Goal: Answer question/provide support

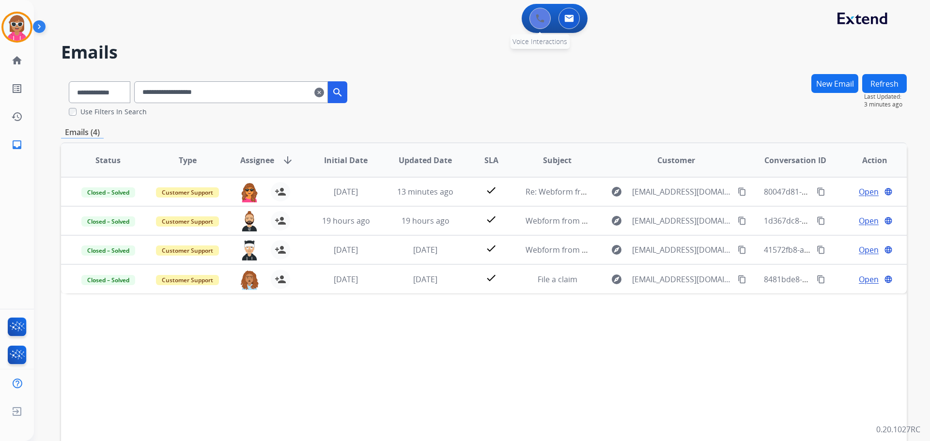
drag, startPoint x: 541, startPoint y: 30, endPoint x: 541, endPoint y: 24, distance: 5.3
click at [541, 25] on div "0 Voice Interactions 0 Email Interactions" at bounding box center [555, 18] width 66 height 29
click at [542, 23] on button at bounding box center [539, 18] width 21 height 21
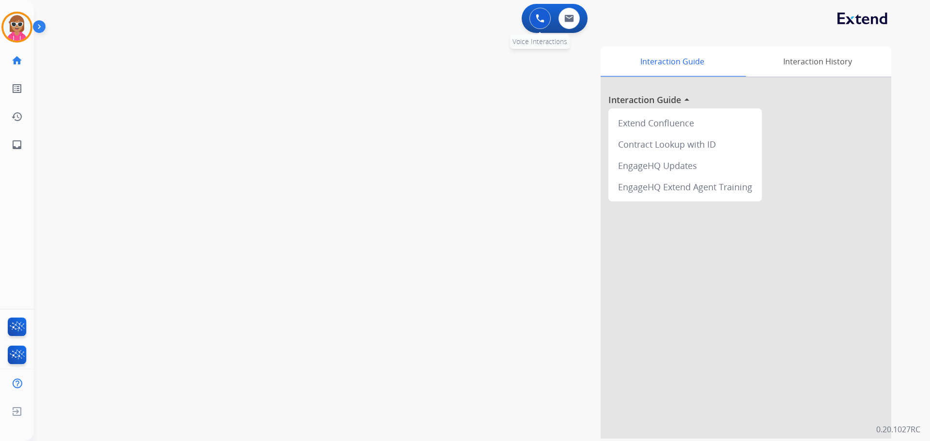
click at [542, 24] on button at bounding box center [539, 18] width 21 height 21
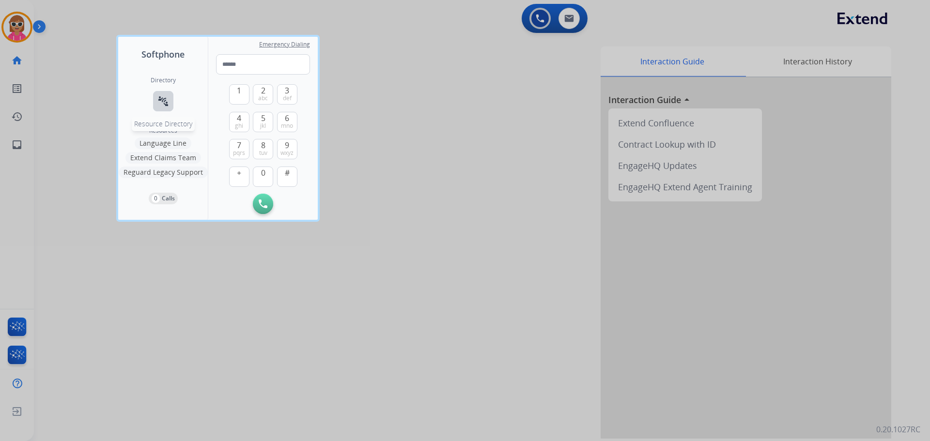
click at [170, 104] on button "connect_without_contact Resource Directory" at bounding box center [163, 101] width 20 height 20
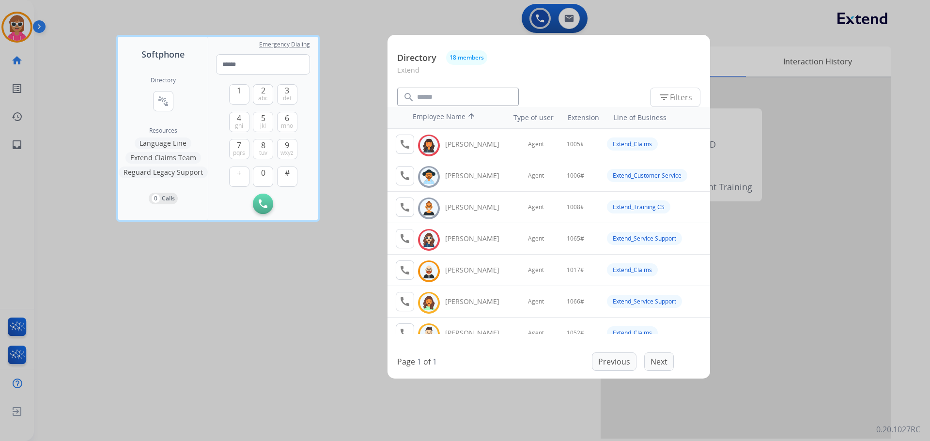
drag, startPoint x: 224, startPoint y: 239, endPoint x: 443, endPoint y: 387, distance: 264.4
click at [231, 240] on div at bounding box center [465, 220] width 930 height 441
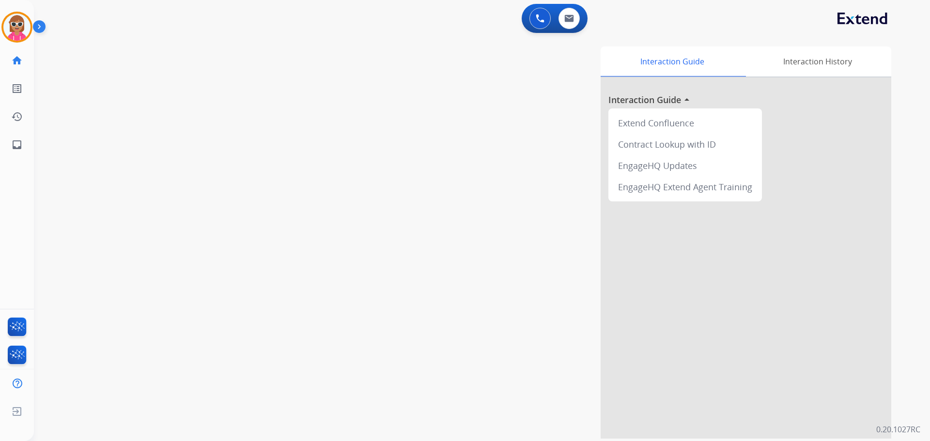
click at [311, 123] on div "swap_horiz Break voice bridge close_fullscreen Connect 3-Way Call merge_type Se…" at bounding box center [470, 237] width 873 height 404
click at [575, 22] on button at bounding box center [568, 18] width 21 height 21
select select "**********"
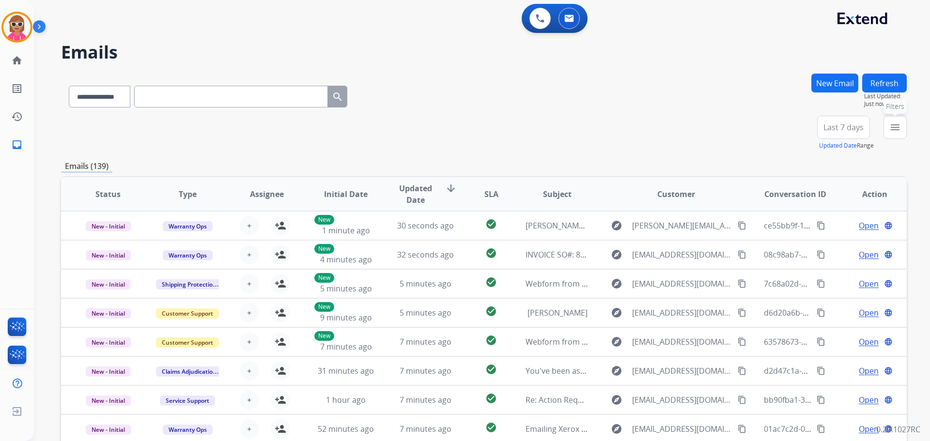
click at [892, 129] on mat-icon "menu" at bounding box center [895, 128] width 12 height 12
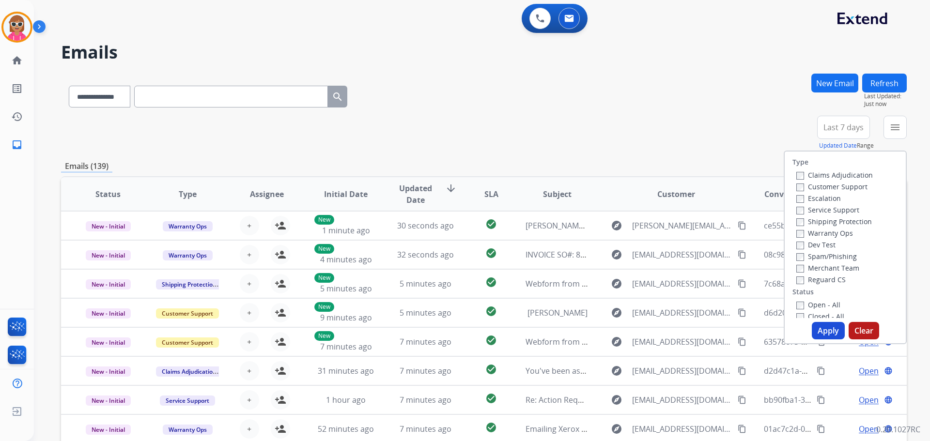
click at [834, 186] on label "Customer Support" at bounding box center [831, 186] width 71 height 9
drag, startPoint x: 828, startPoint y: 219, endPoint x: 828, endPoint y: 232, distance: 13.6
click at [828, 220] on label "Shipping Protection" at bounding box center [834, 221] width 76 height 9
click at [822, 279] on label "Reguard CS" at bounding box center [820, 279] width 49 height 9
click at [814, 306] on label "Open - All" at bounding box center [818, 304] width 44 height 9
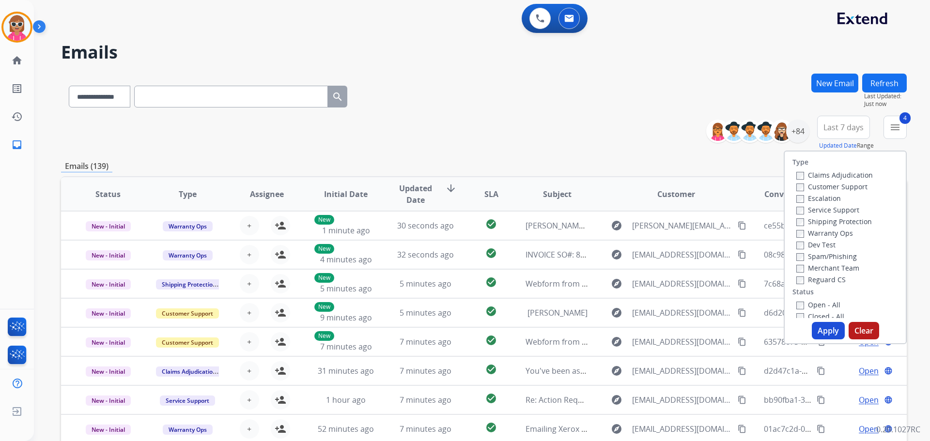
click at [829, 334] on button "Apply" at bounding box center [828, 330] width 33 height 17
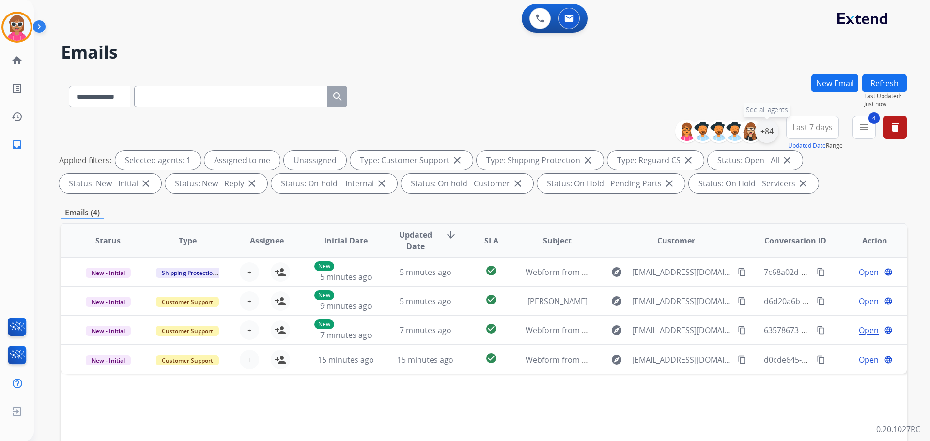
click at [772, 132] on div "+84" at bounding box center [766, 131] width 23 height 23
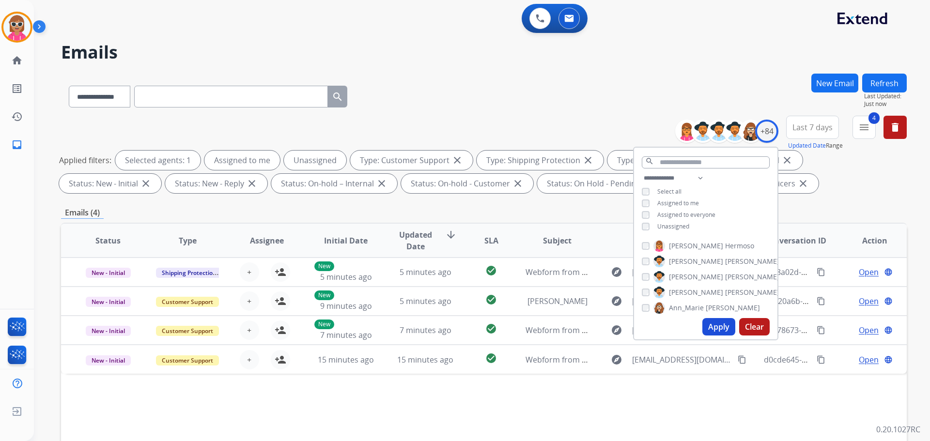
drag, startPoint x: 674, startPoint y: 202, endPoint x: 675, endPoint y: 210, distance: 7.8
click at [674, 203] on span "Assigned to me" at bounding box center [678, 203] width 42 height 8
click at [676, 227] on span "Unassigned" at bounding box center [673, 226] width 32 height 8
click at [674, 167] on input "text" at bounding box center [706, 162] width 128 height 12
type input "*"
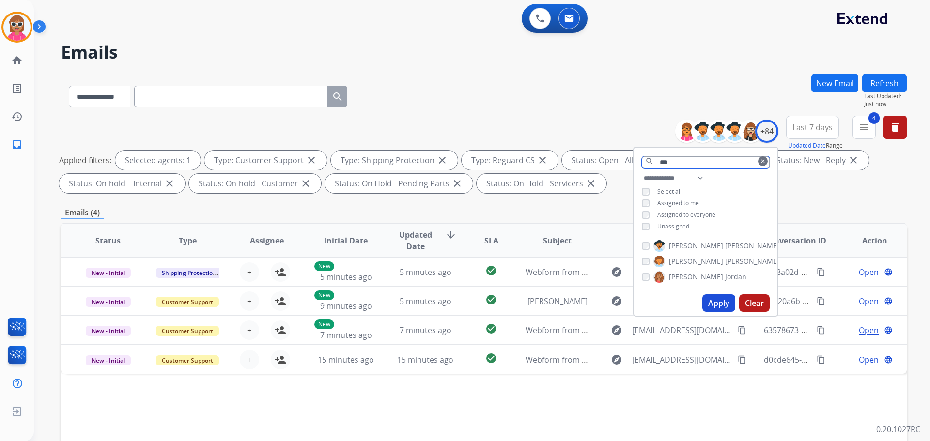
type input "***"
click at [687, 277] on span "[PERSON_NAME]" at bounding box center [696, 277] width 54 height 10
click at [721, 306] on button "Apply" at bounding box center [718, 302] width 33 height 17
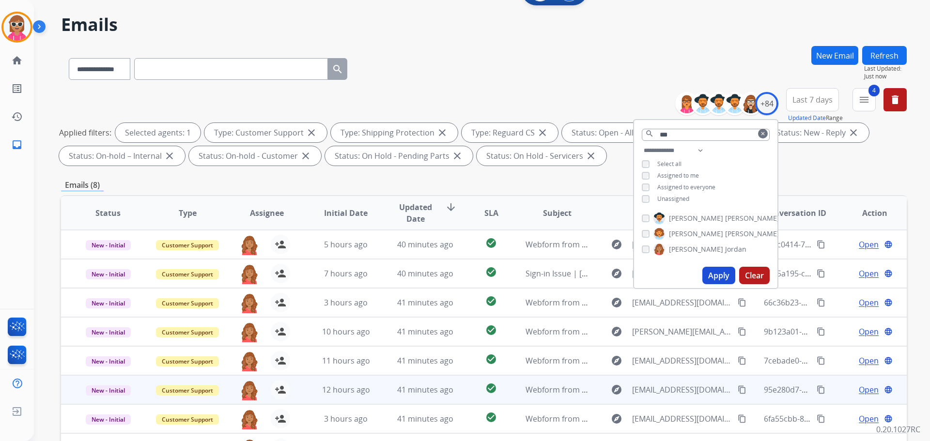
scroll to position [145, 0]
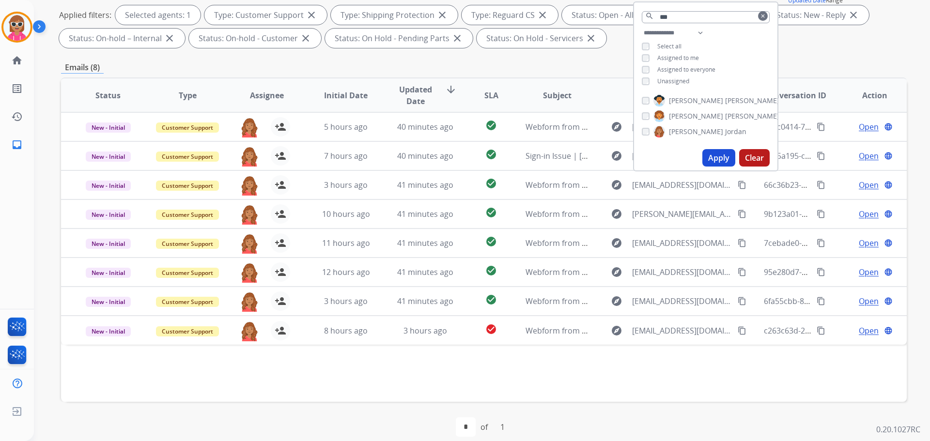
click at [544, 405] on div "first_page navigate_before * of 1 navigate_next last_page" at bounding box center [484, 427] width 846 height 50
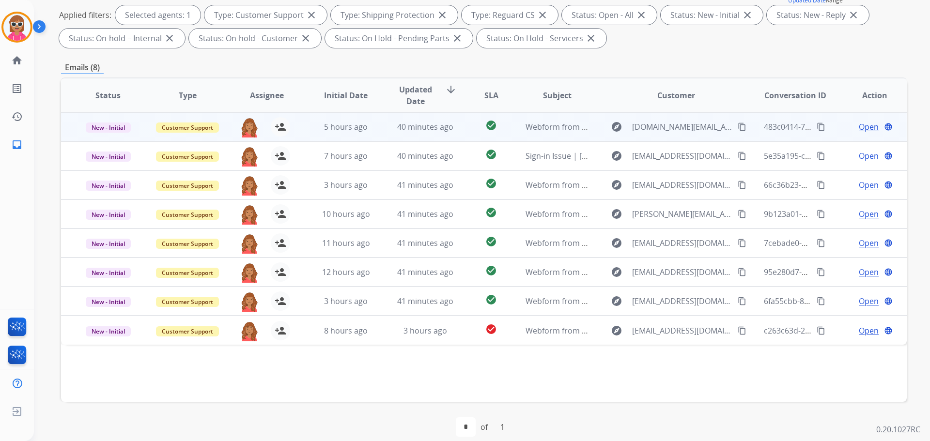
click at [510, 122] on td "Webform from [DOMAIN_NAME][EMAIL_ADDRESS][DOMAIN_NAME] on [DATE]" at bounding box center [549, 126] width 79 height 29
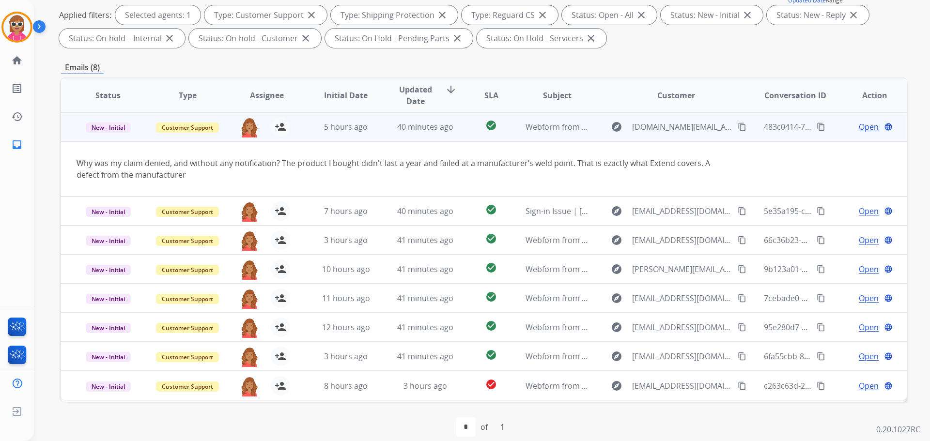
click at [860, 124] on span "Open" at bounding box center [869, 127] width 20 height 12
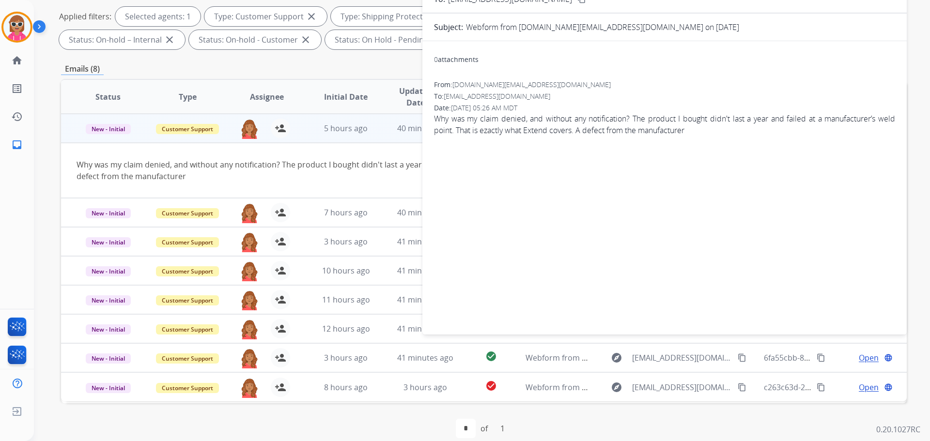
scroll to position [0, 0]
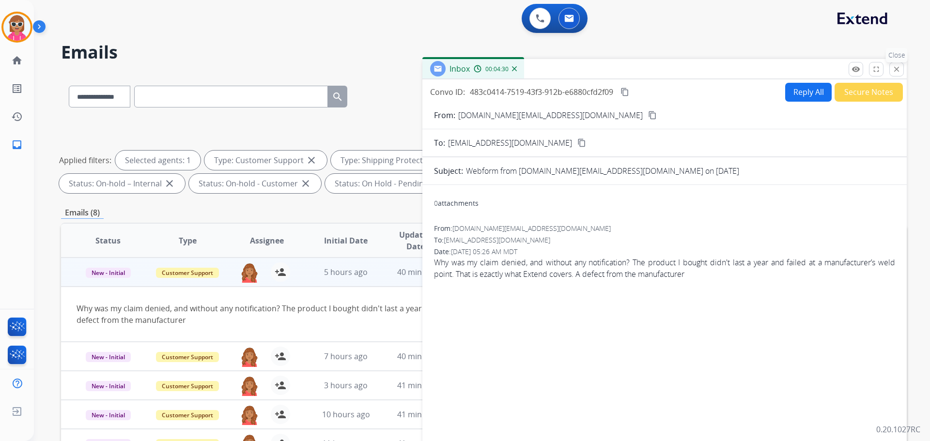
click at [891, 64] on button "close Close" at bounding box center [896, 69] width 15 height 15
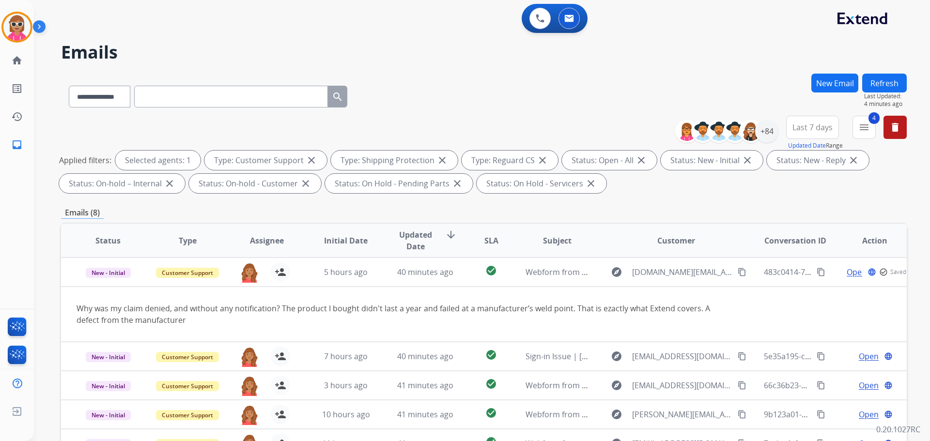
drag, startPoint x: 887, startPoint y: 71, endPoint x: 887, endPoint y: 79, distance: 8.2
click at [887, 78] on div "**********" at bounding box center [470, 255] width 873 height 441
click at [887, 80] on button "Refresh" at bounding box center [884, 83] width 45 height 19
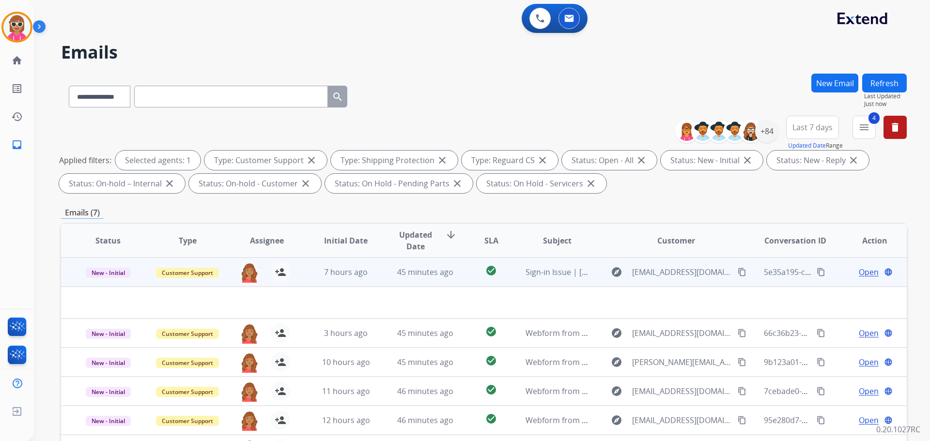
click at [306, 281] on td "7 hours ago" at bounding box center [338, 272] width 79 height 29
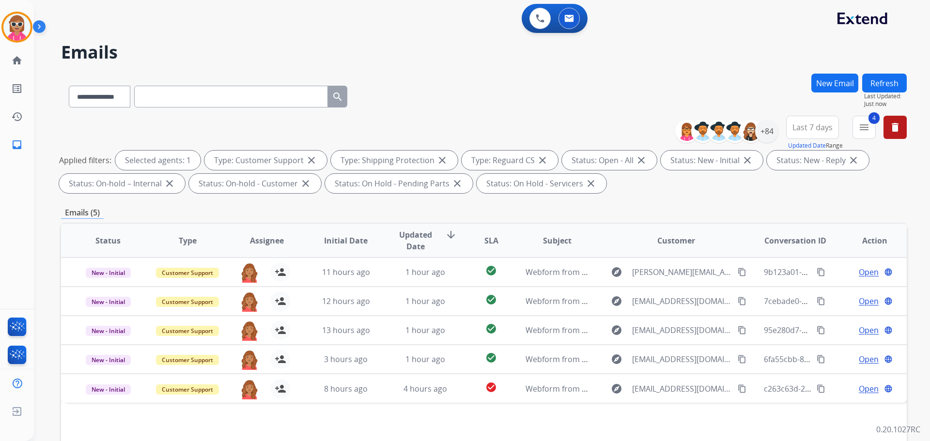
drag, startPoint x: 161, startPoint y: 100, endPoint x: 121, endPoint y: 85, distance: 42.9
click at [121, 85] on div "**********" at bounding box center [208, 94] width 294 height 33
drag, startPoint x: 123, startPoint y: 90, endPoint x: 125, endPoint y: 107, distance: 17.1
click at [123, 90] on select "**********" at bounding box center [99, 97] width 61 height 22
select select "**********"
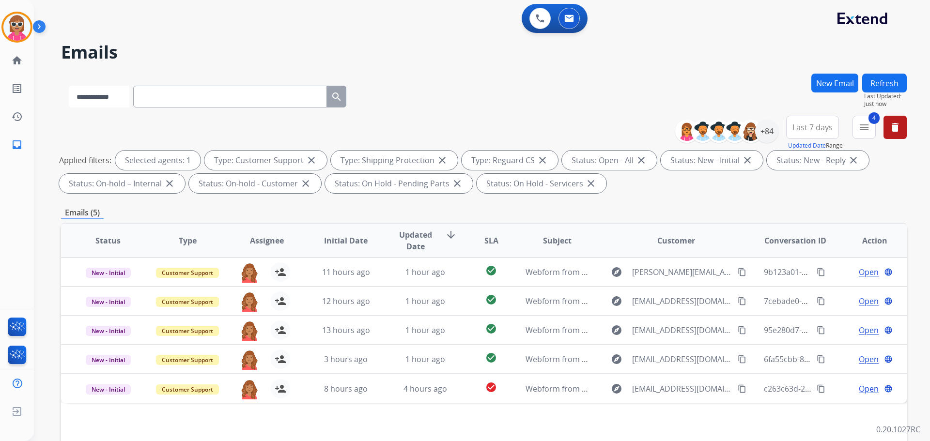
click at [69, 86] on select "**********" at bounding box center [99, 97] width 61 height 22
paste input "**********"
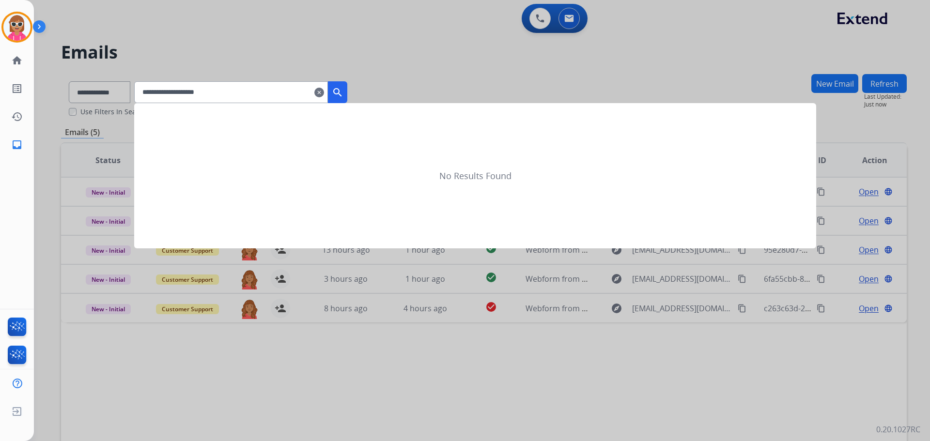
type input "**********"
click at [343, 96] on mat-icon "search" at bounding box center [338, 93] width 12 height 12
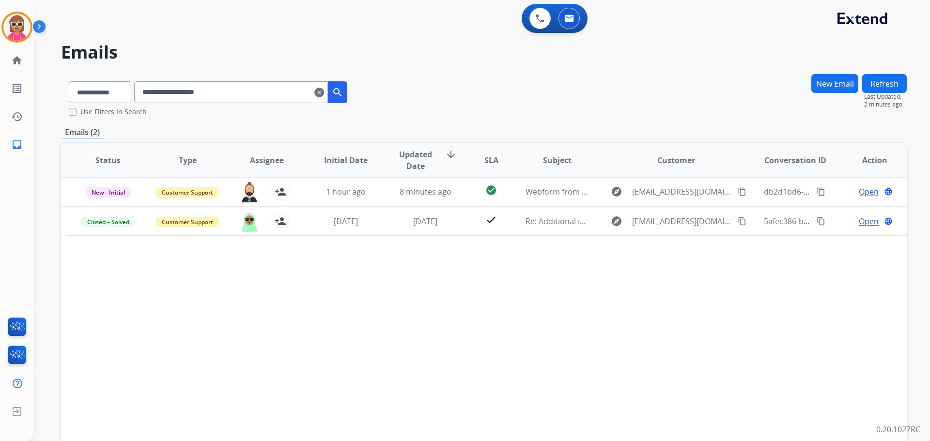
drag, startPoint x: 337, startPoint y: 347, endPoint x: 334, endPoint y: 334, distance: 13.5
click at [337, 346] on div "Status Type Assignee Initial Date Updated Date arrow_downward SLA Subject Custo…" at bounding box center [484, 304] width 846 height 324
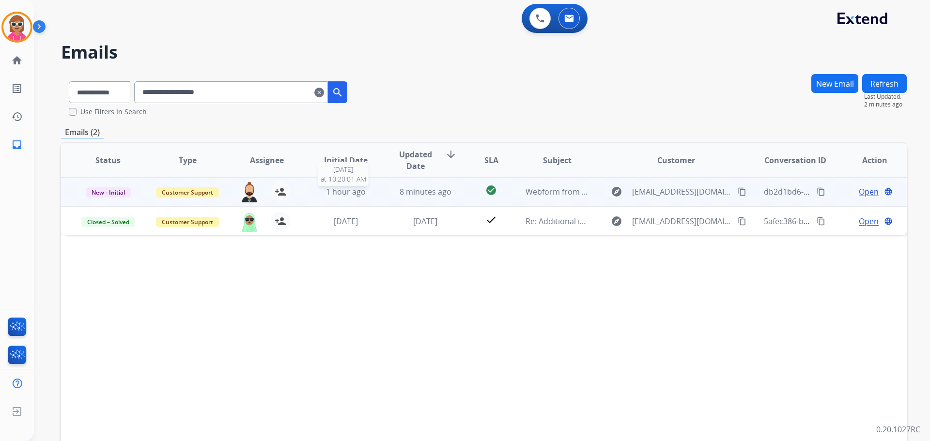
click at [323, 194] on div "1 hour ago" at bounding box center [345, 192] width 63 height 12
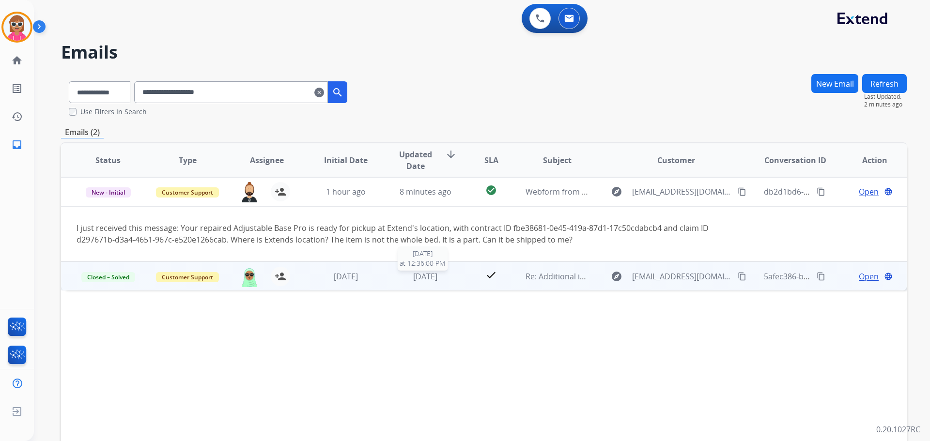
click at [444, 271] on div "[DATE]" at bounding box center [425, 277] width 63 height 12
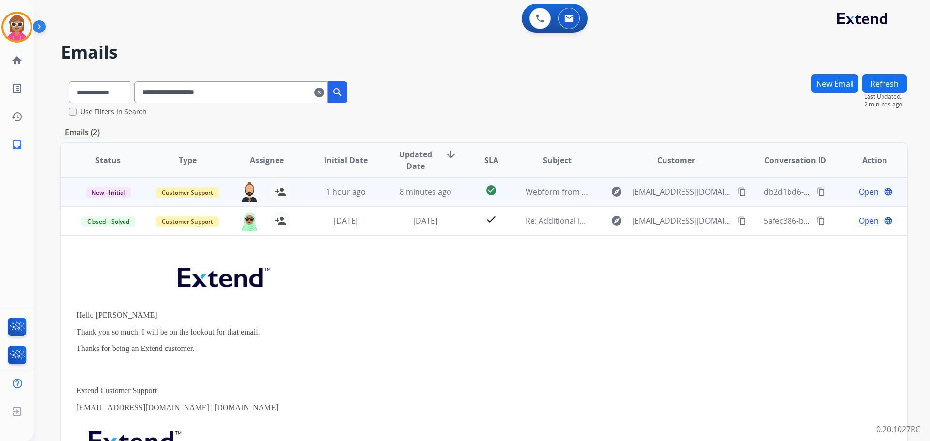
click at [379, 197] on td "8 minutes ago" at bounding box center [417, 191] width 79 height 29
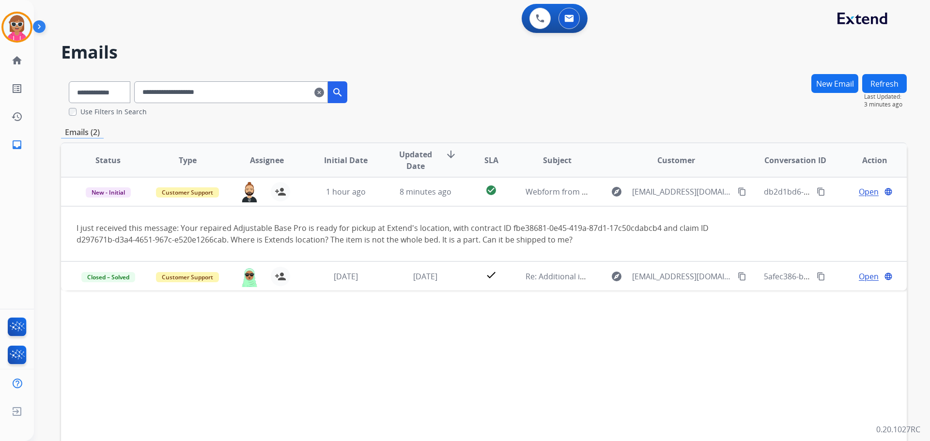
drag, startPoint x: 176, startPoint y: 334, endPoint x: 178, endPoint y: 329, distance: 5.2
click at [178, 329] on div "Status Type Assignee Initial Date Updated Date arrow_downward SLA Subject Custo…" at bounding box center [484, 304] width 846 height 324
